Goal: Information Seeking & Learning: Check status

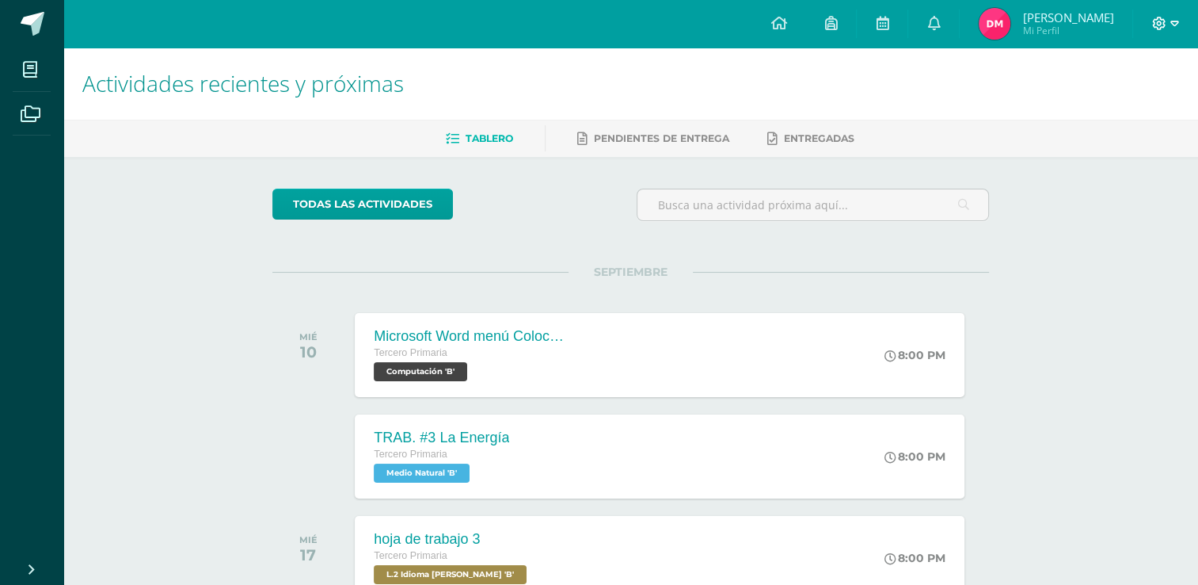
click at [1171, 17] on icon at bounding box center [1175, 24] width 9 height 14
click at [1114, 103] on span "Cerrar sesión" at bounding box center [1124, 108] width 71 height 15
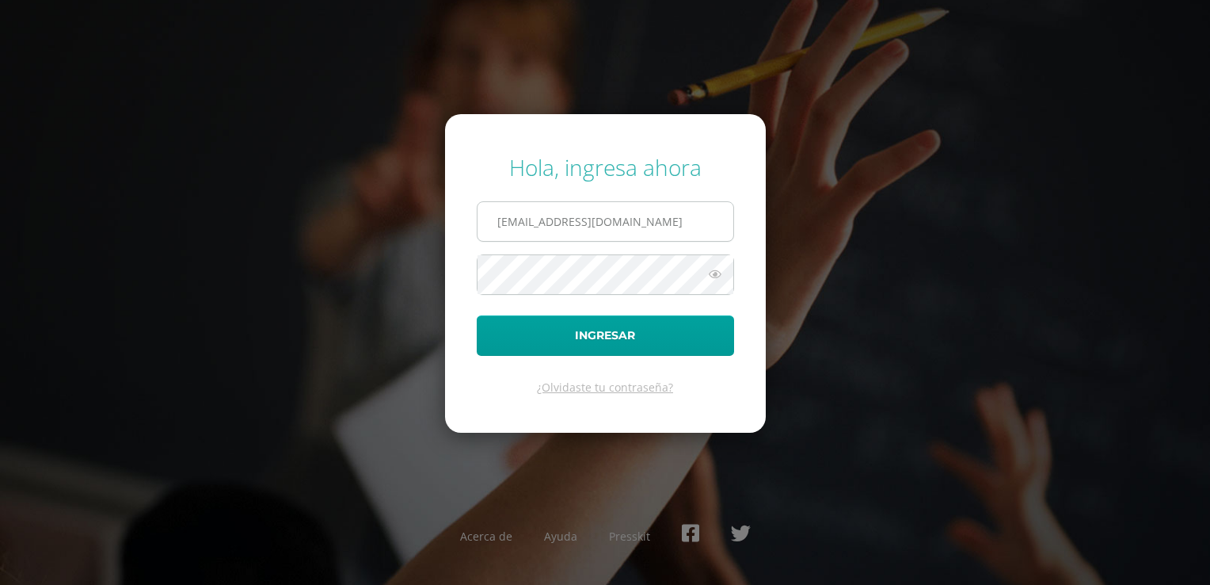
click at [697, 232] on input "40@laestrella.edu.gt" at bounding box center [606, 221] width 256 height 39
type input "2021051@laestrella.edu.gt"
click at [589, 337] on button "Ingresar" at bounding box center [605, 335] width 257 height 40
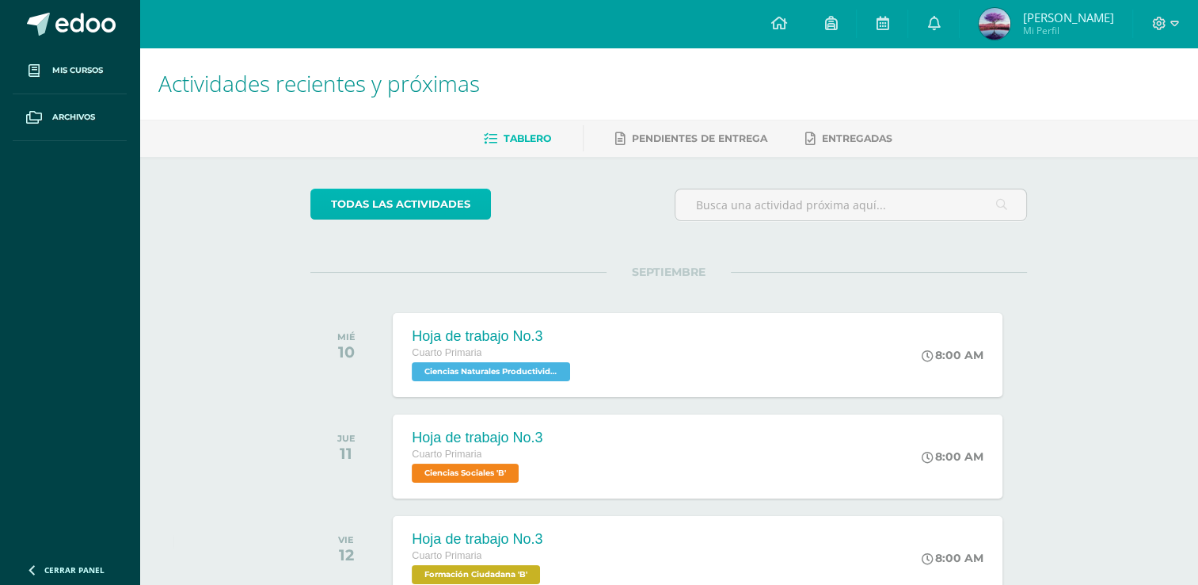
click at [434, 200] on link "todas las Actividades" at bounding box center [401, 204] width 181 height 31
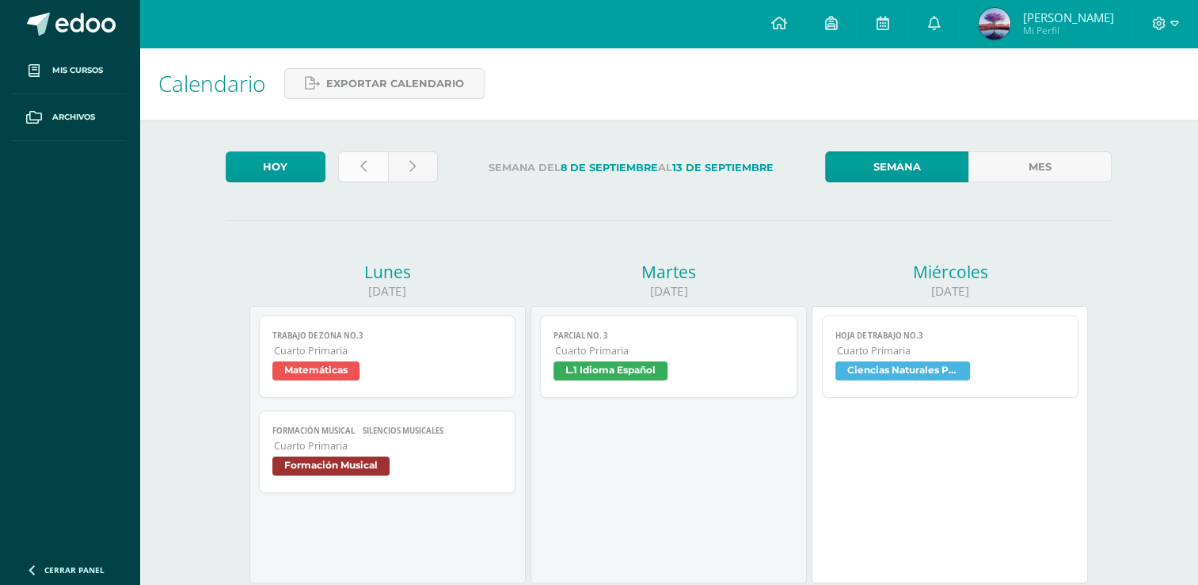
click at [376, 163] on link at bounding box center [363, 166] width 50 height 31
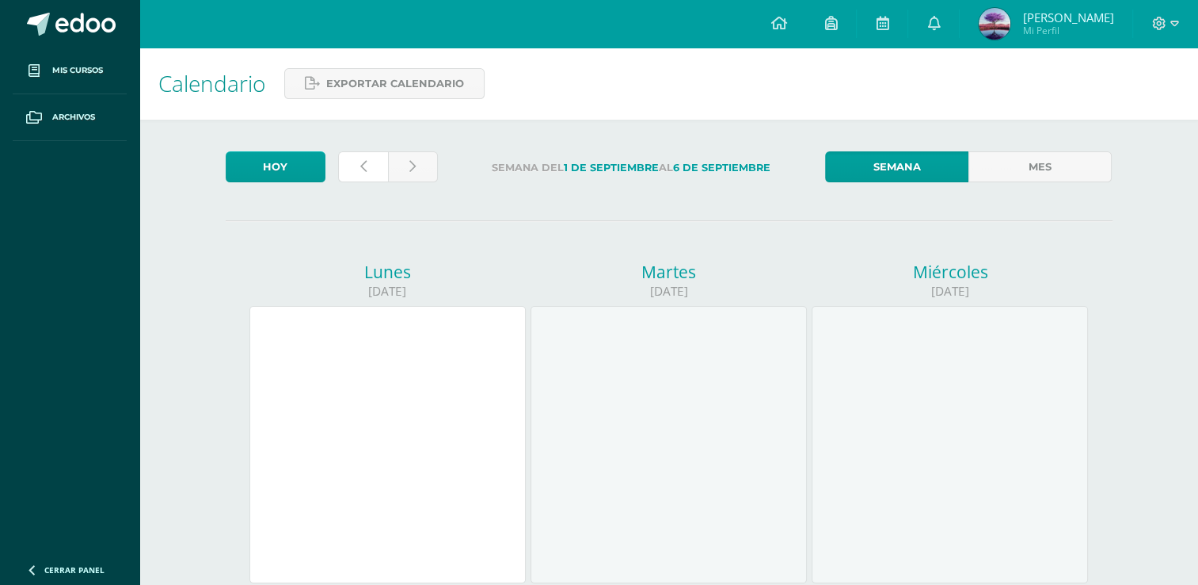
click at [376, 163] on link at bounding box center [363, 166] width 50 height 31
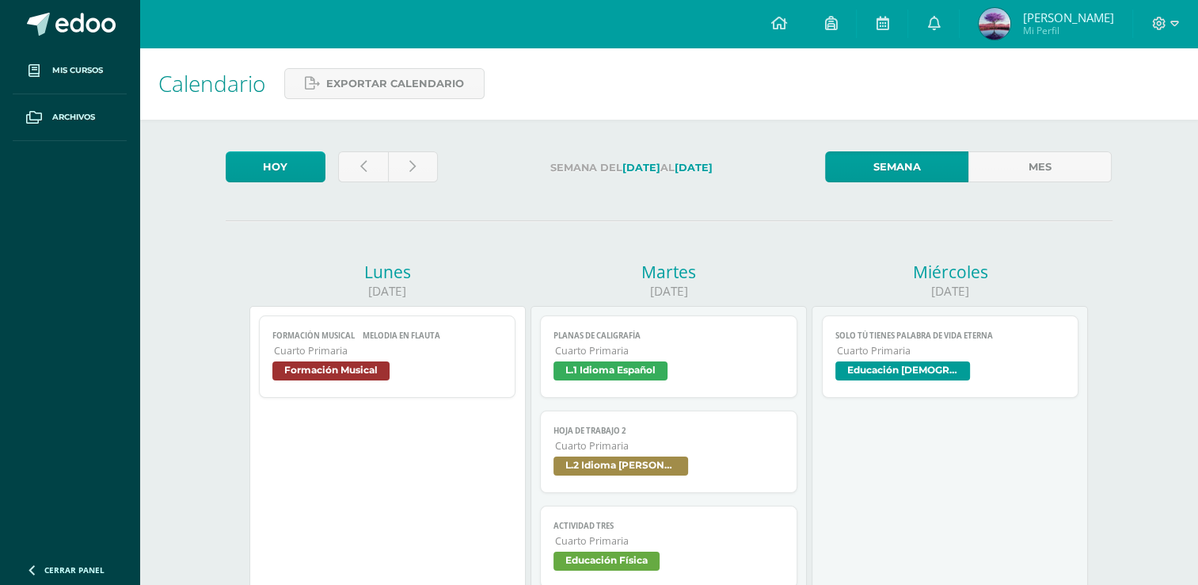
click at [358, 185] on div at bounding box center [388, 169] width 112 height 37
click at [356, 161] on link at bounding box center [363, 166] width 50 height 31
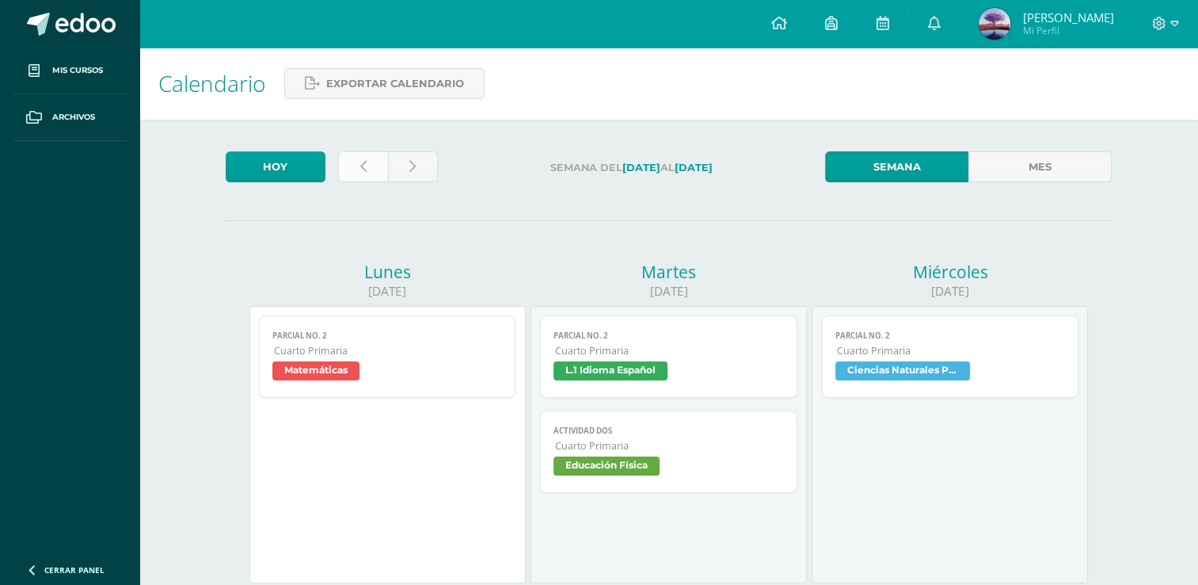
click at [356, 157] on link at bounding box center [363, 166] width 50 height 31
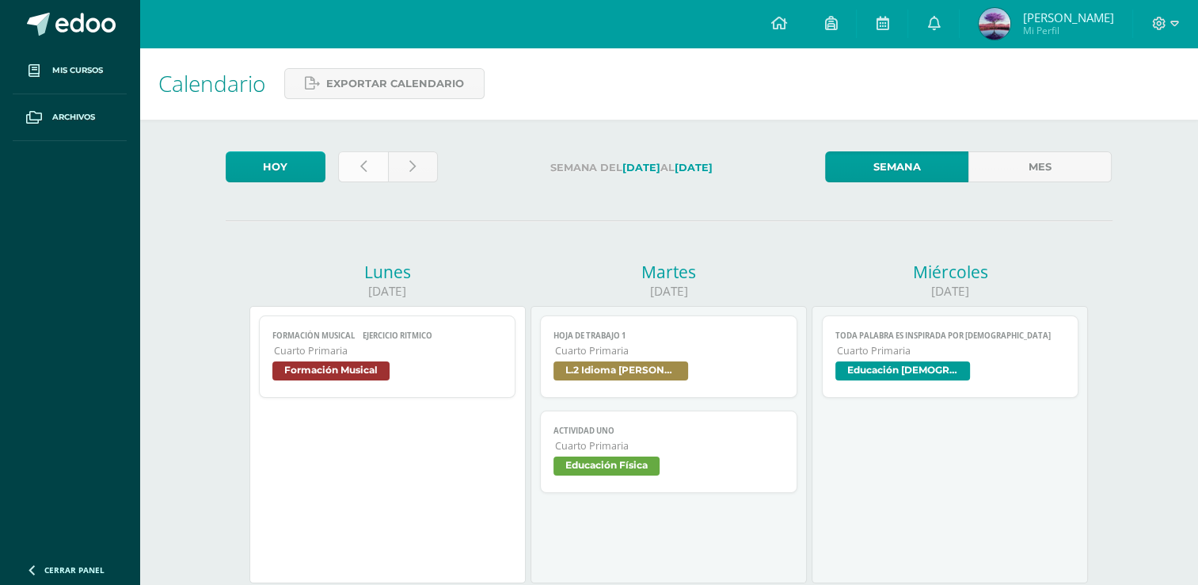
click at [356, 181] on link at bounding box center [363, 166] width 50 height 31
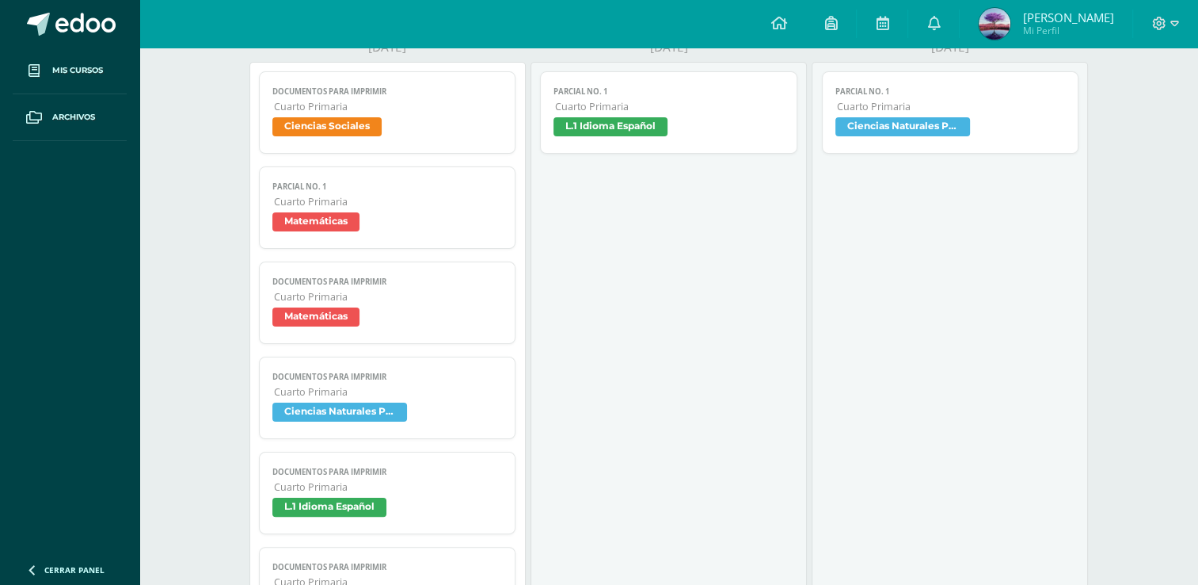
scroll to position [238, 0]
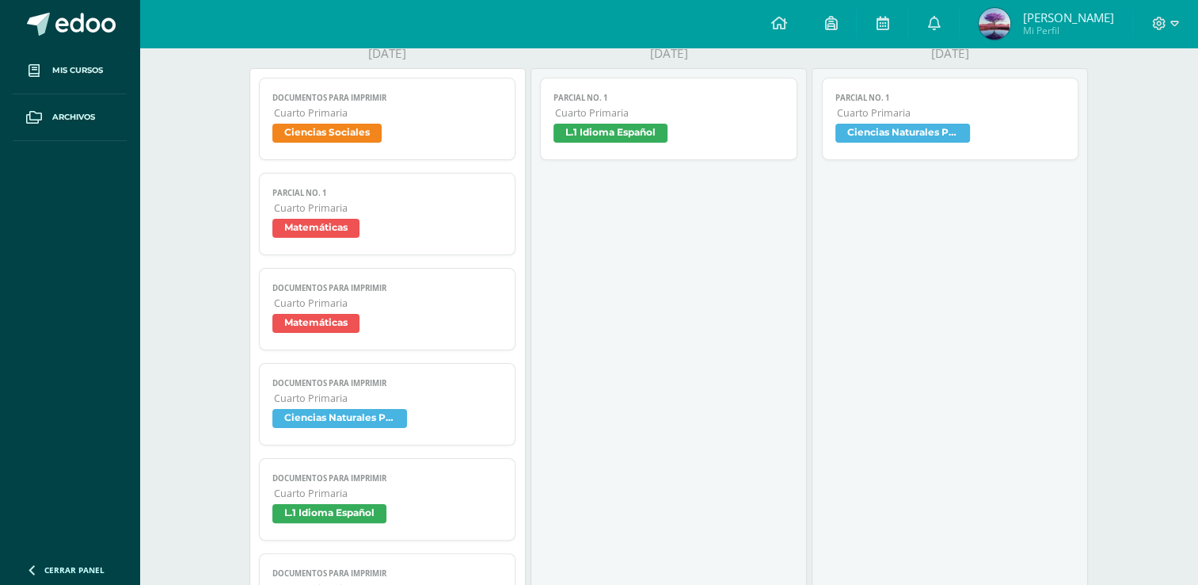
click at [330, 128] on span "Ciencias Sociales" at bounding box center [326, 133] width 109 height 19
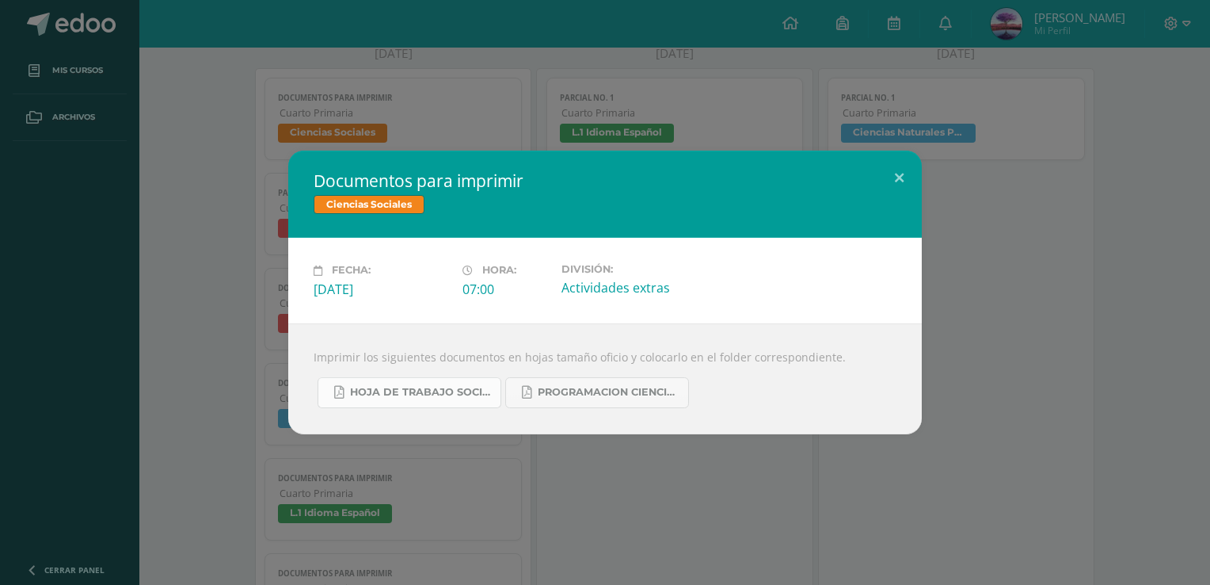
click at [475, 386] on span "hoja de trabajo sociales cuarta unidad.pdf" at bounding box center [421, 392] width 143 height 13
click at [890, 185] on button at bounding box center [899, 178] width 45 height 54
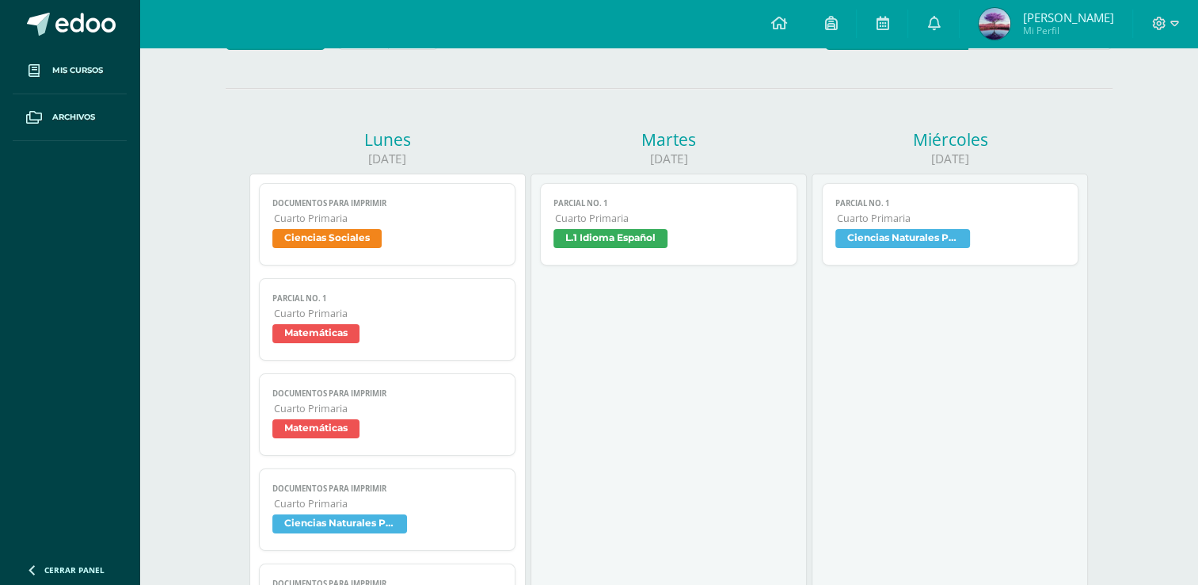
scroll to position [0, 0]
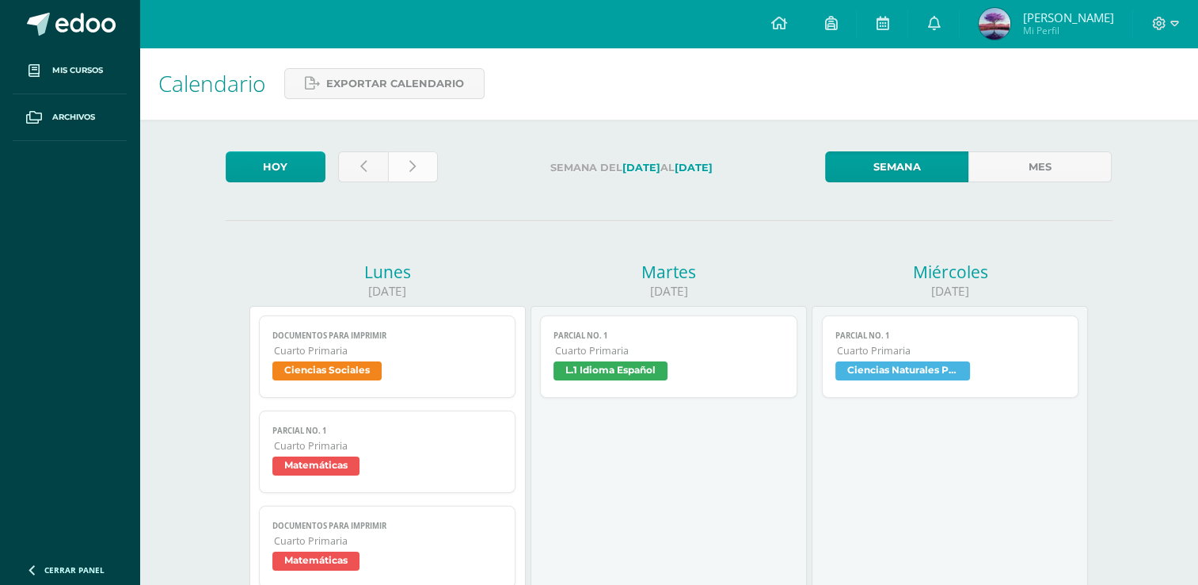
click at [418, 163] on link at bounding box center [413, 166] width 50 height 31
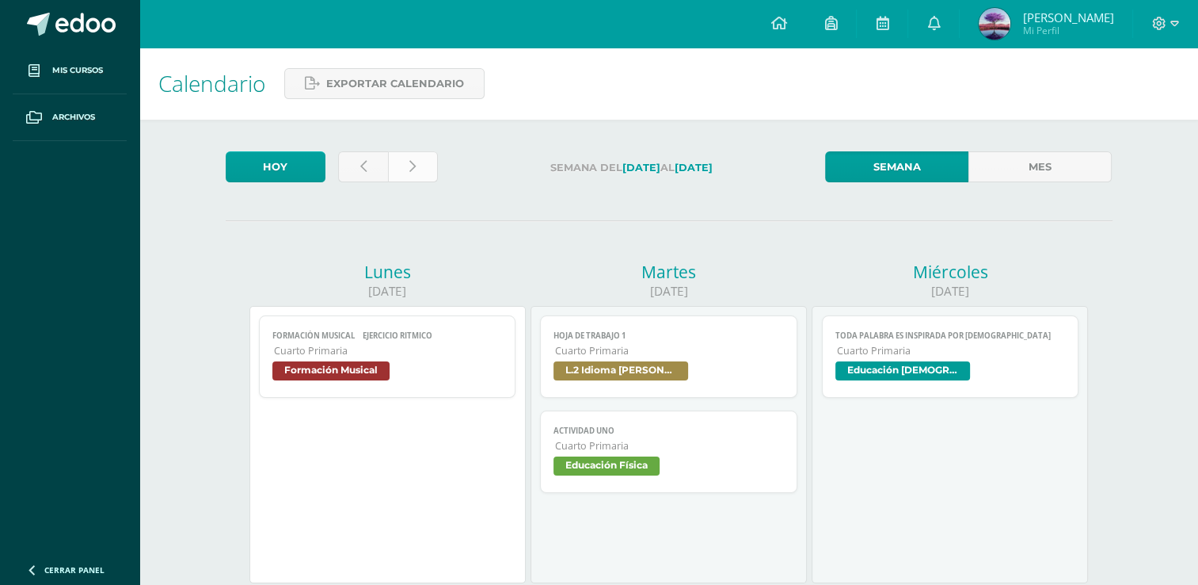
click at [411, 163] on icon at bounding box center [413, 166] width 6 height 13
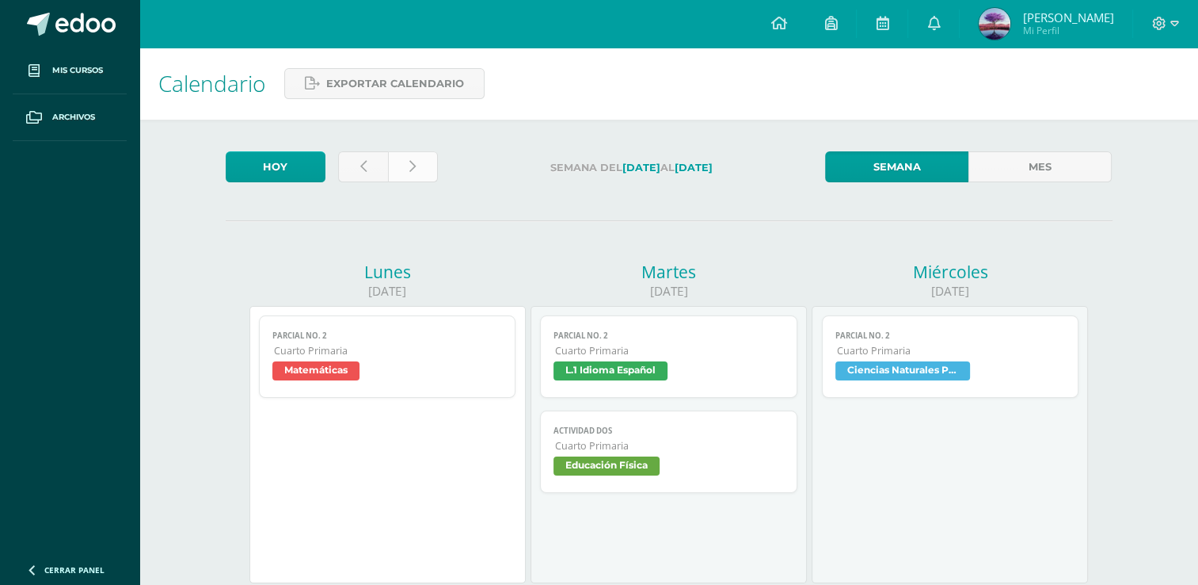
click at [425, 171] on link at bounding box center [413, 166] width 50 height 31
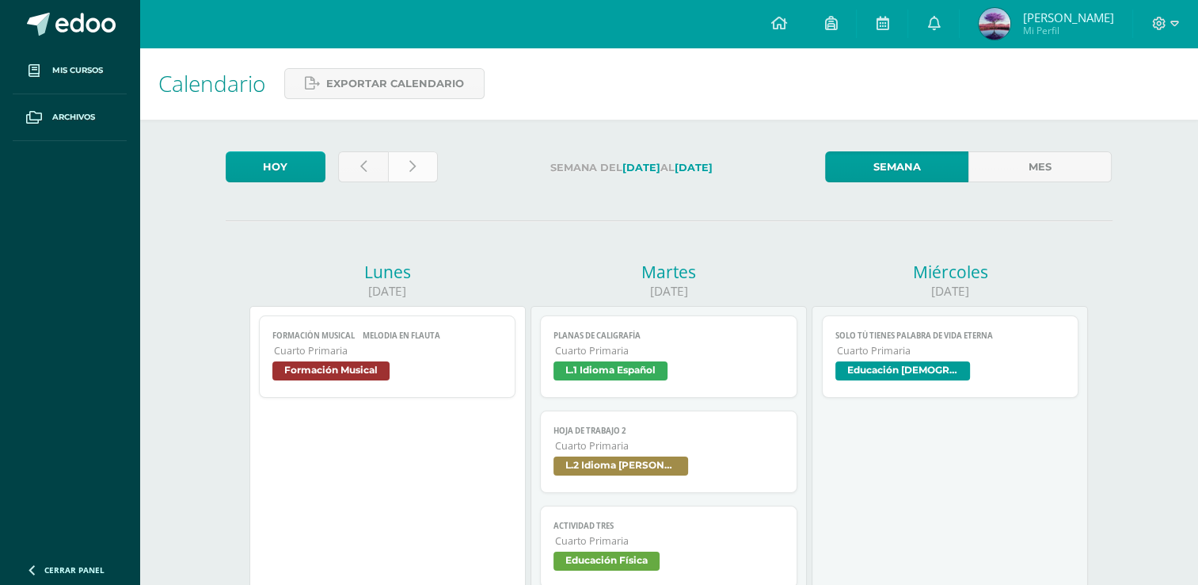
click at [431, 166] on link at bounding box center [413, 166] width 50 height 31
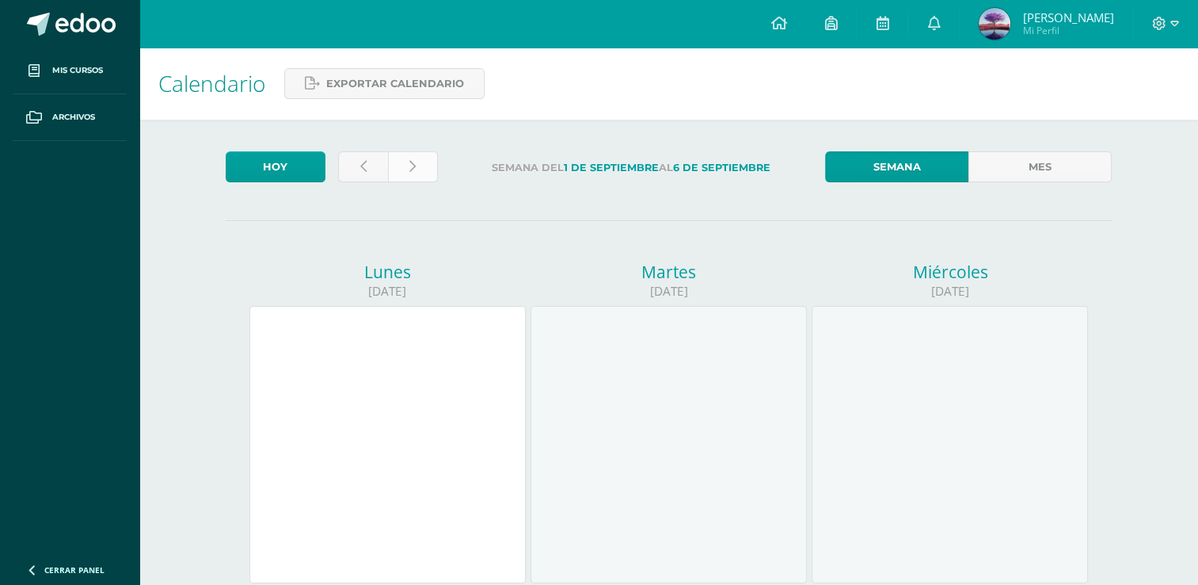
click at [415, 171] on icon at bounding box center [413, 166] width 6 height 13
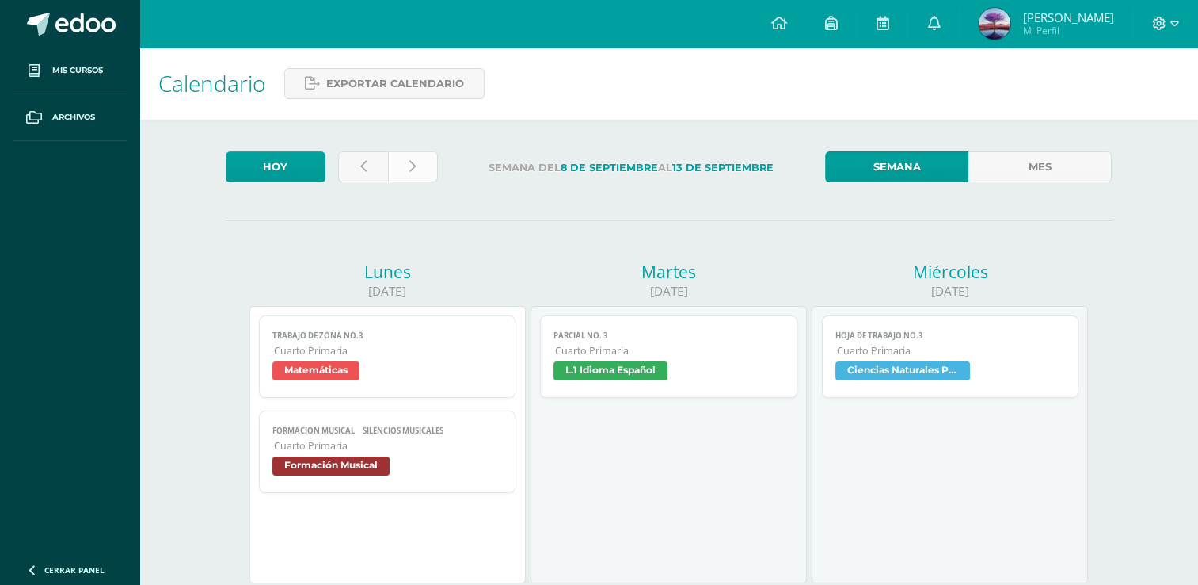
click at [409, 175] on link at bounding box center [413, 166] width 50 height 31
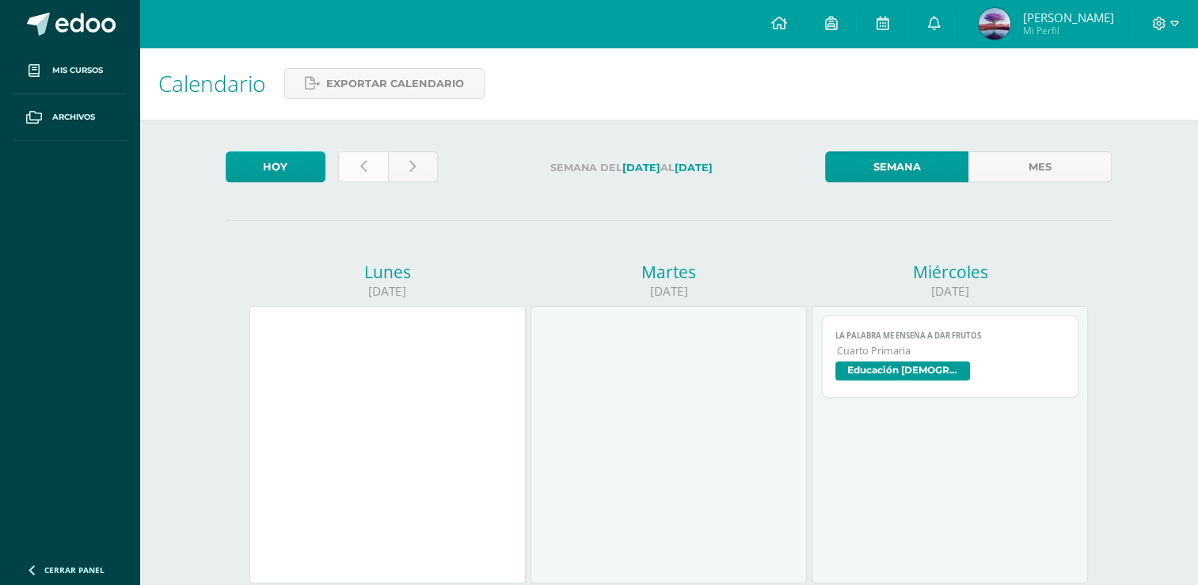
click at [374, 161] on link at bounding box center [363, 166] width 50 height 31
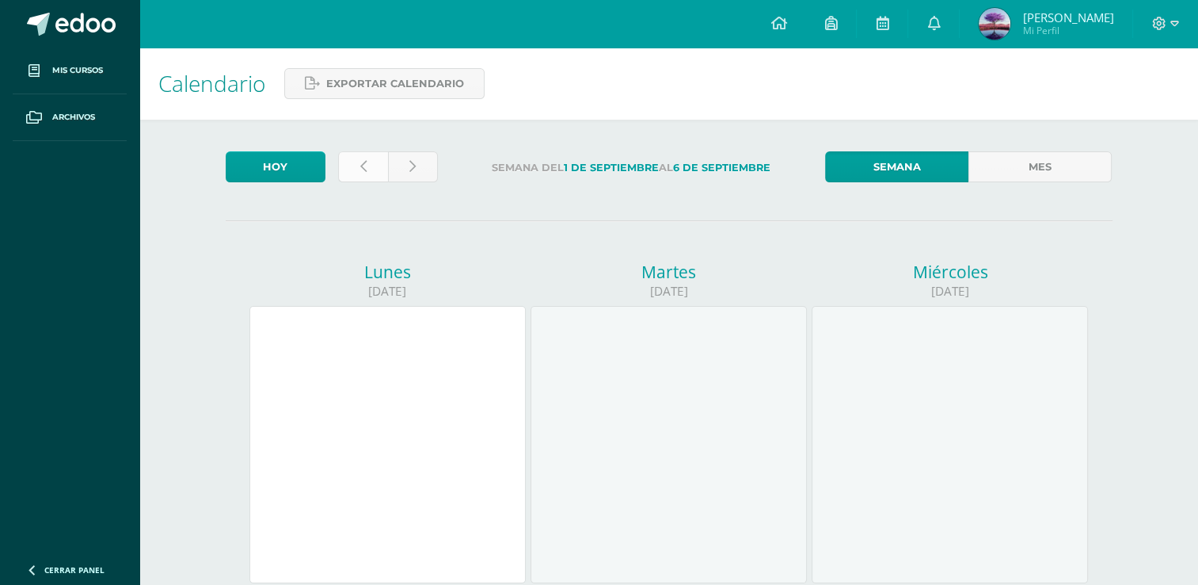
click at [349, 158] on link at bounding box center [363, 166] width 50 height 31
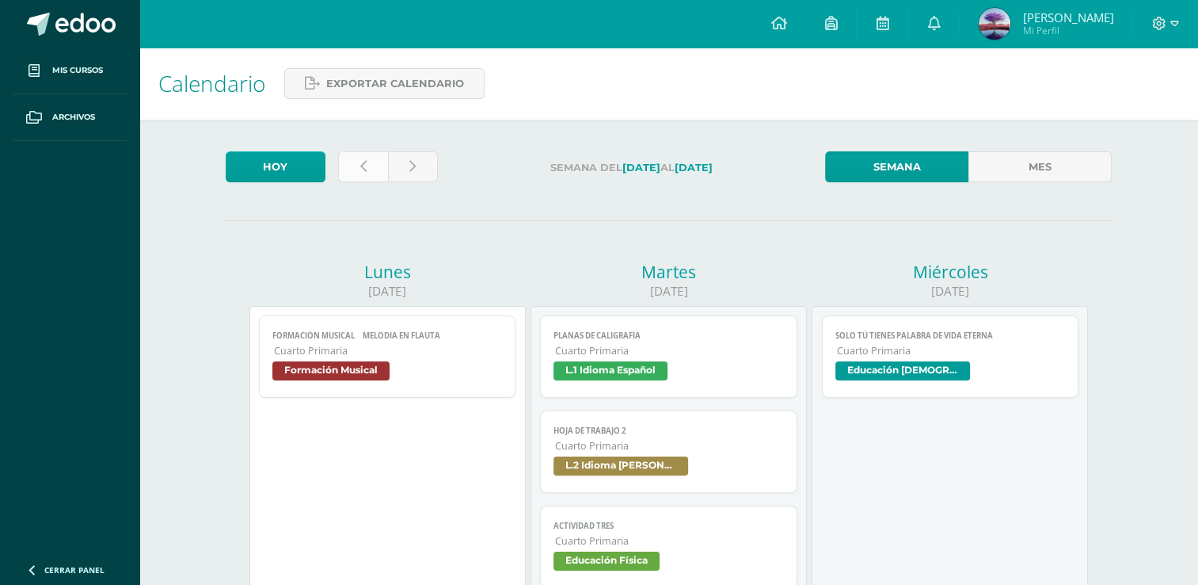
click at [379, 158] on link at bounding box center [363, 166] width 50 height 31
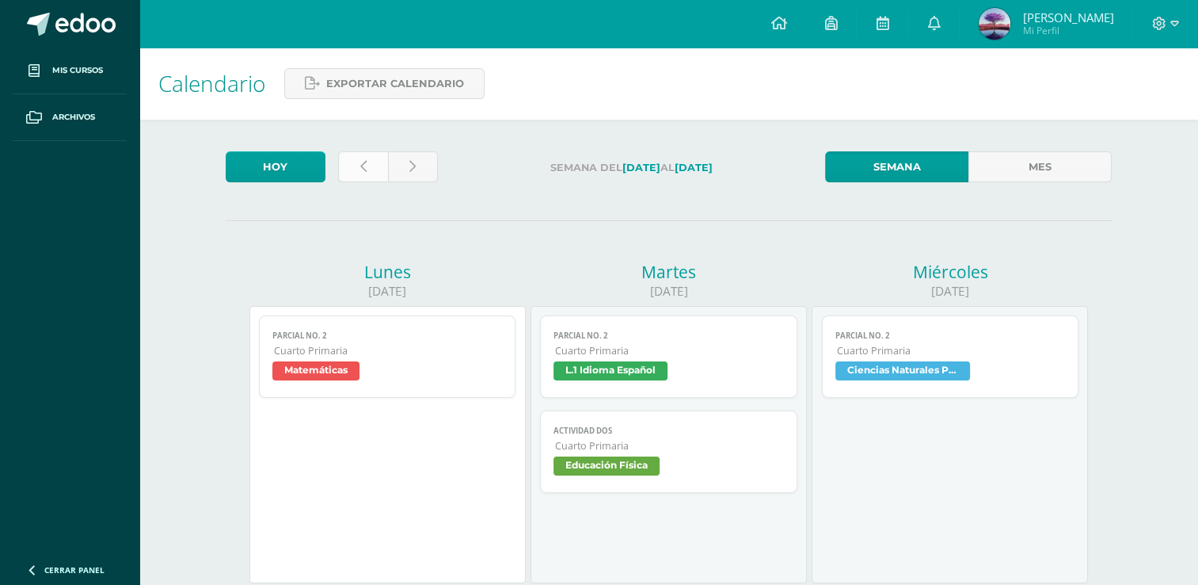
click at [375, 165] on link at bounding box center [363, 166] width 50 height 31
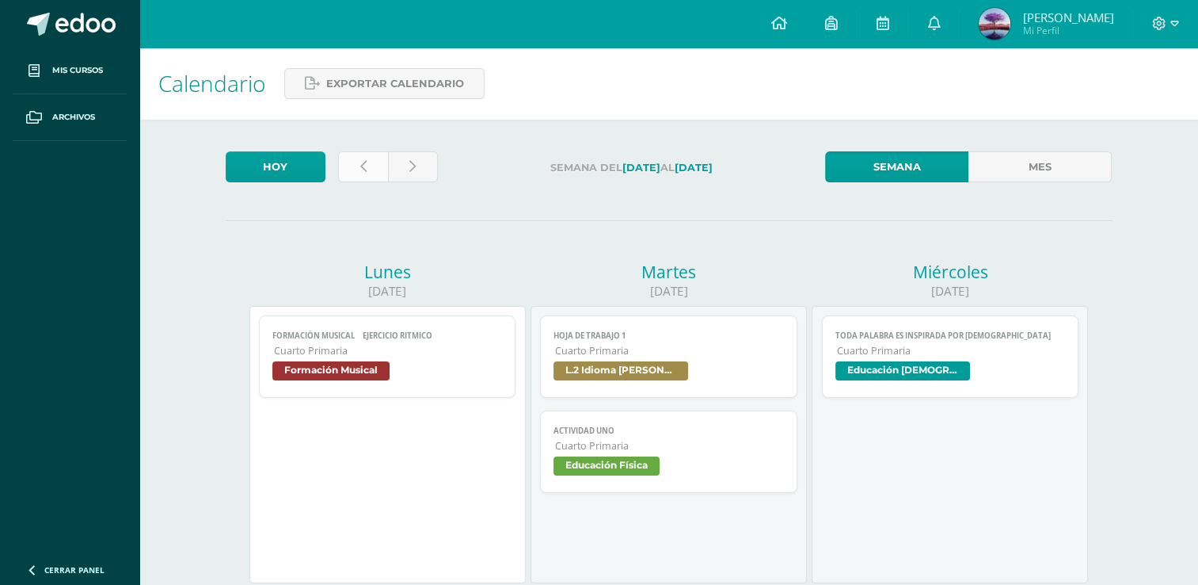
click at [363, 166] on icon at bounding box center [363, 166] width 6 height 13
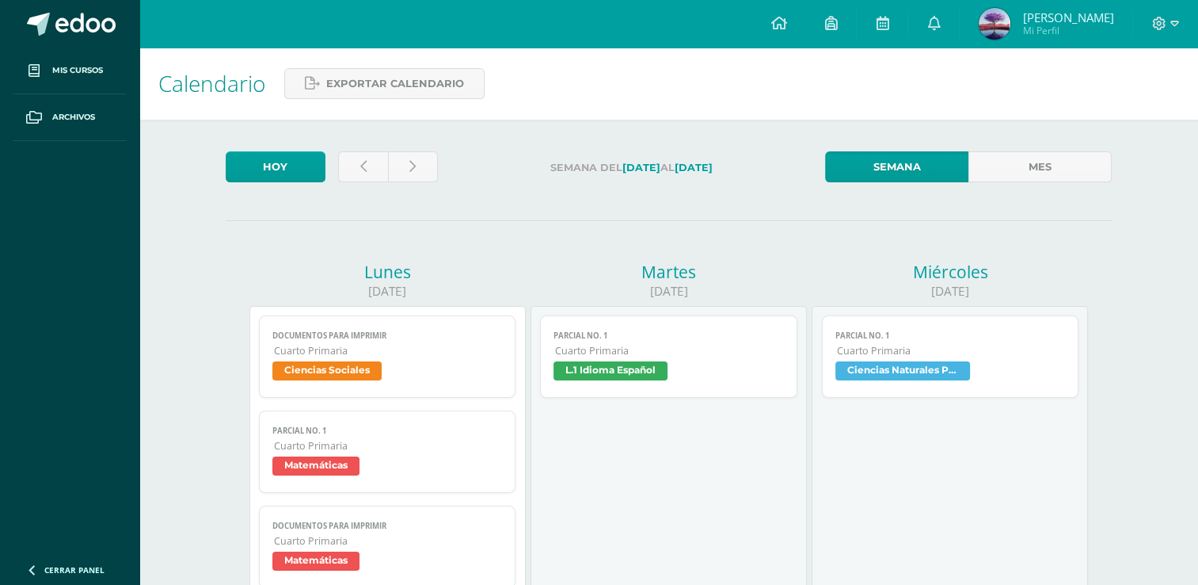
click at [368, 338] on span "Documentos para imprimir" at bounding box center [387, 335] width 231 height 10
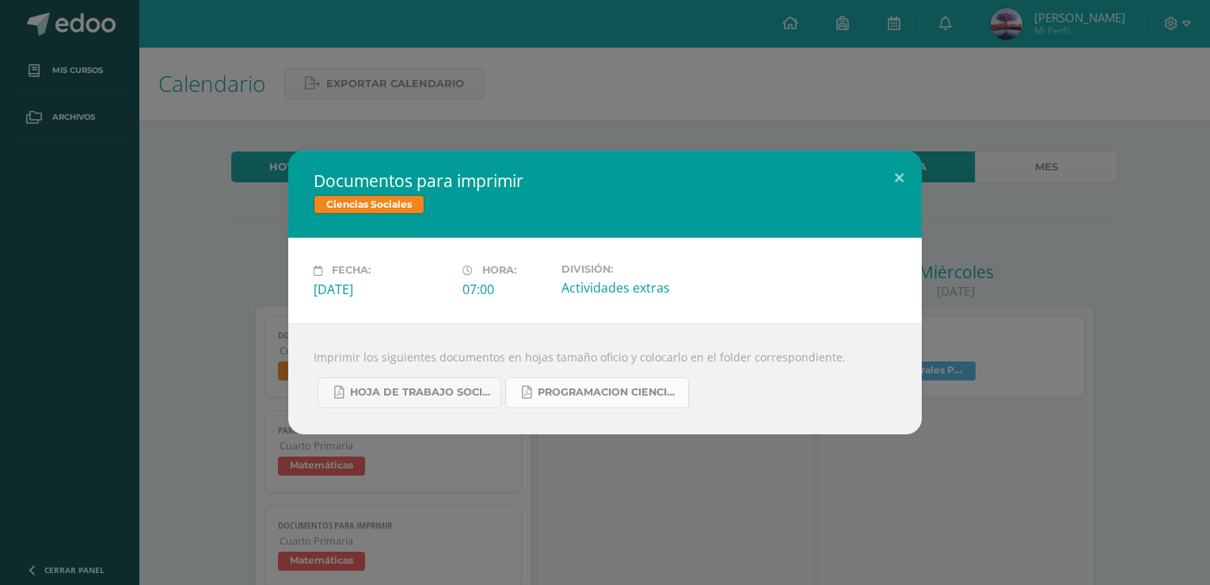
click at [532, 389] on icon at bounding box center [527, 392] width 10 height 13
click at [471, 391] on span "hoja de trabajo sociales cuarta unidad.pdf" at bounding box center [421, 392] width 143 height 13
